Goal: Information Seeking & Learning: Find specific fact

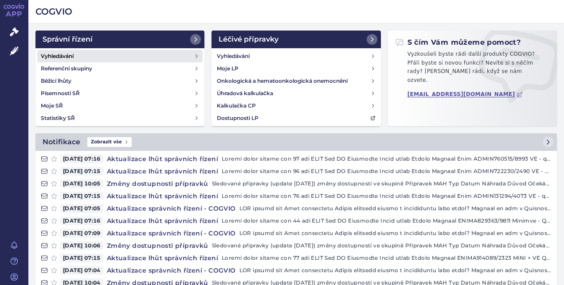
click at [61, 51] on link "Vyhledávání" at bounding box center [119, 56] width 165 height 12
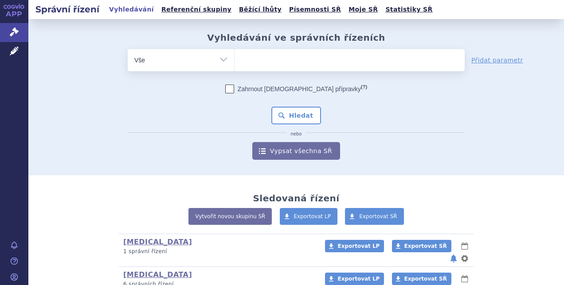
click at [253, 59] on ul at bounding box center [349, 58] width 230 height 19
click at [234, 59] on select at bounding box center [234, 60] width 0 height 22
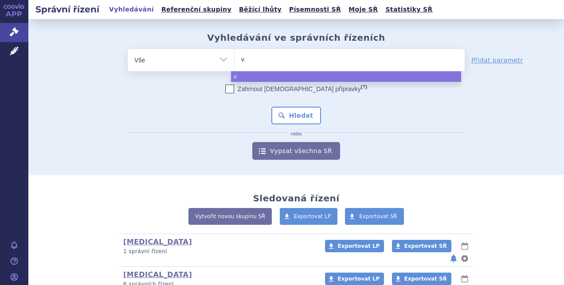
type input "ve"
type input "ver"
type input "verz"
type input "verze"
type input "verzen"
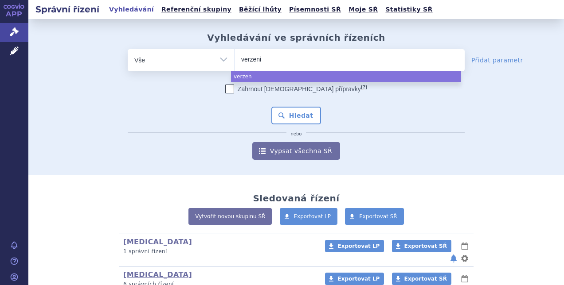
type input "verzenio"
type input "verzenios"
select select "verzenios"
click at [291, 110] on button "Hledat" at bounding box center [296, 116] width 50 height 18
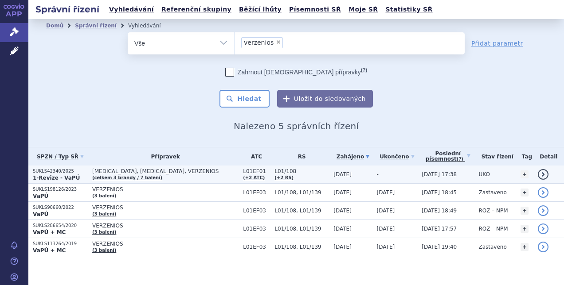
click at [59, 169] on p "SUKLS42340/2025" at bounding box center [60, 171] width 55 height 6
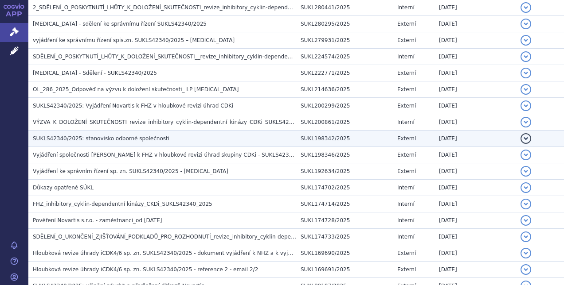
scroll to position [222, 0]
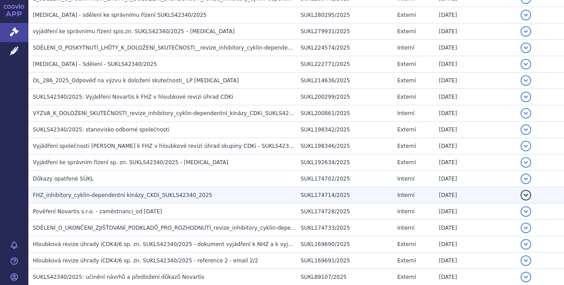
click at [67, 195] on span "FHZ_inhibitory_cyklin-dependentní kinázy_CKDi_SUKLS42340_2025" at bounding box center [122, 195] width 179 height 6
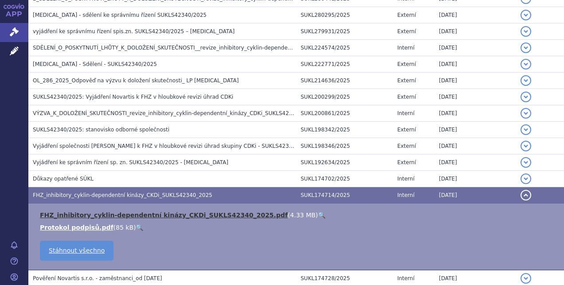
click at [84, 214] on link "FHZ_inhibitory_cyklin-dependentní kinázy_CKDi_SUKLS42340_2025.pdf" at bounding box center [164, 215] width 248 height 7
